Goal: Navigation & Orientation: Find specific page/section

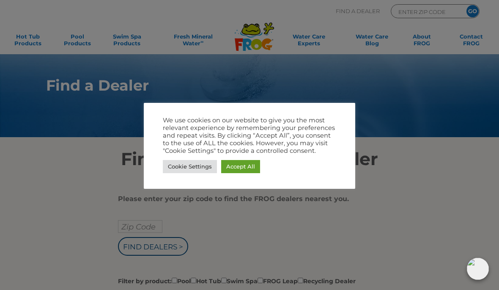
click at [204, 168] on link "Cookie Settings" at bounding box center [190, 166] width 54 height 13
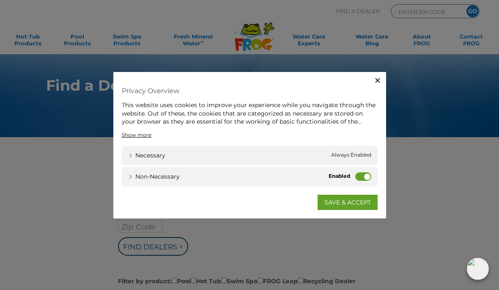
click at [369, 176] on label "Non-necessary" at bounding box center [363, 176] width 16 height 8
click at [0, 0] on input "Non-necessary" at bounding box center [0, 0] width 0 height 0
click at [356, 206] on link "SAVE & ACCEPT" at bounding box center [348, 201] width 60 height 15
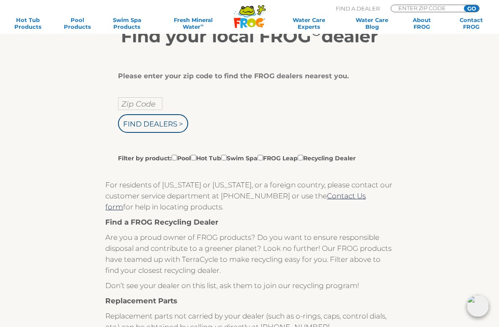
scroll to position [123, 0]
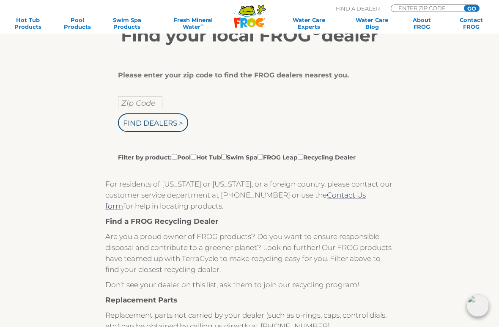
click at [146, 102] on input "Zip Code" at bounding box center [140, 103] width 44 height 13
type input "Zip Code"
click at [162, 123] on input "Find Dealers >" at bounding box center [153, 122] width 70 height 19
type input "Zip Code"
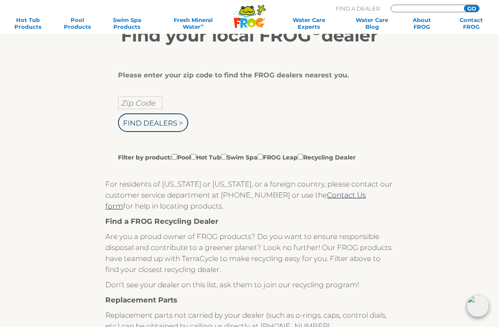
scroll to position [123, 0]
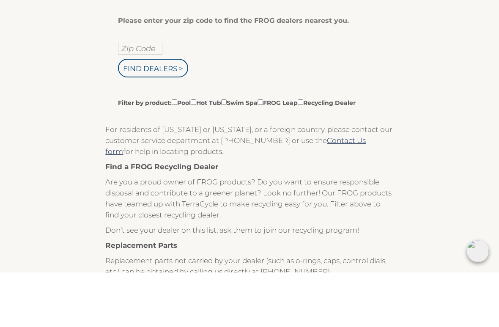
type input "49091"
click at [146, 97] on input "Zip Code" at bounding box center [140, 103] width 44 height 13
type input "49091"
click at [173, 114] on input "Find Dealers >" at bounding box center [153, 123] width 70 height 19
